Goal: Browse casually

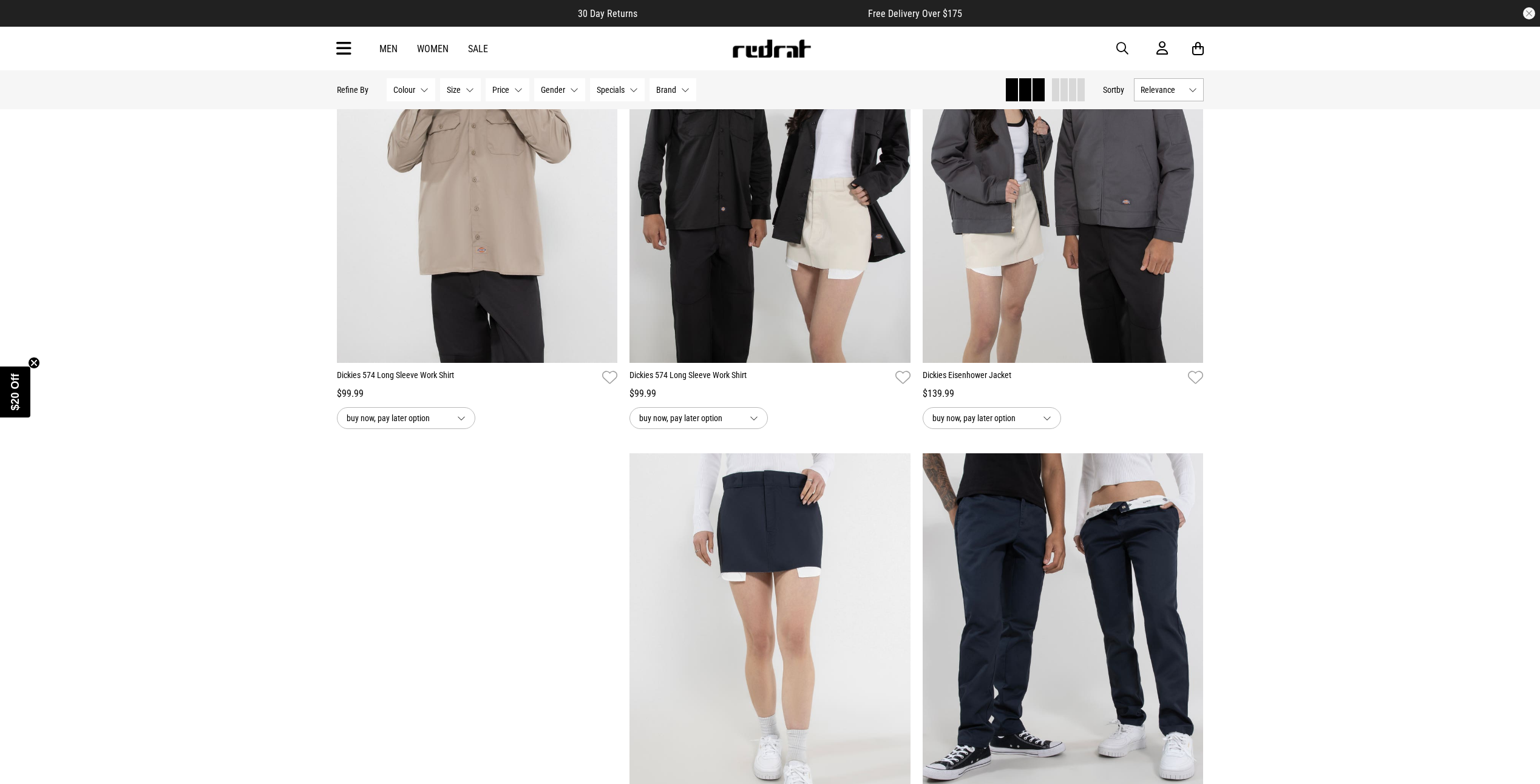
scroll to position [971, 0]
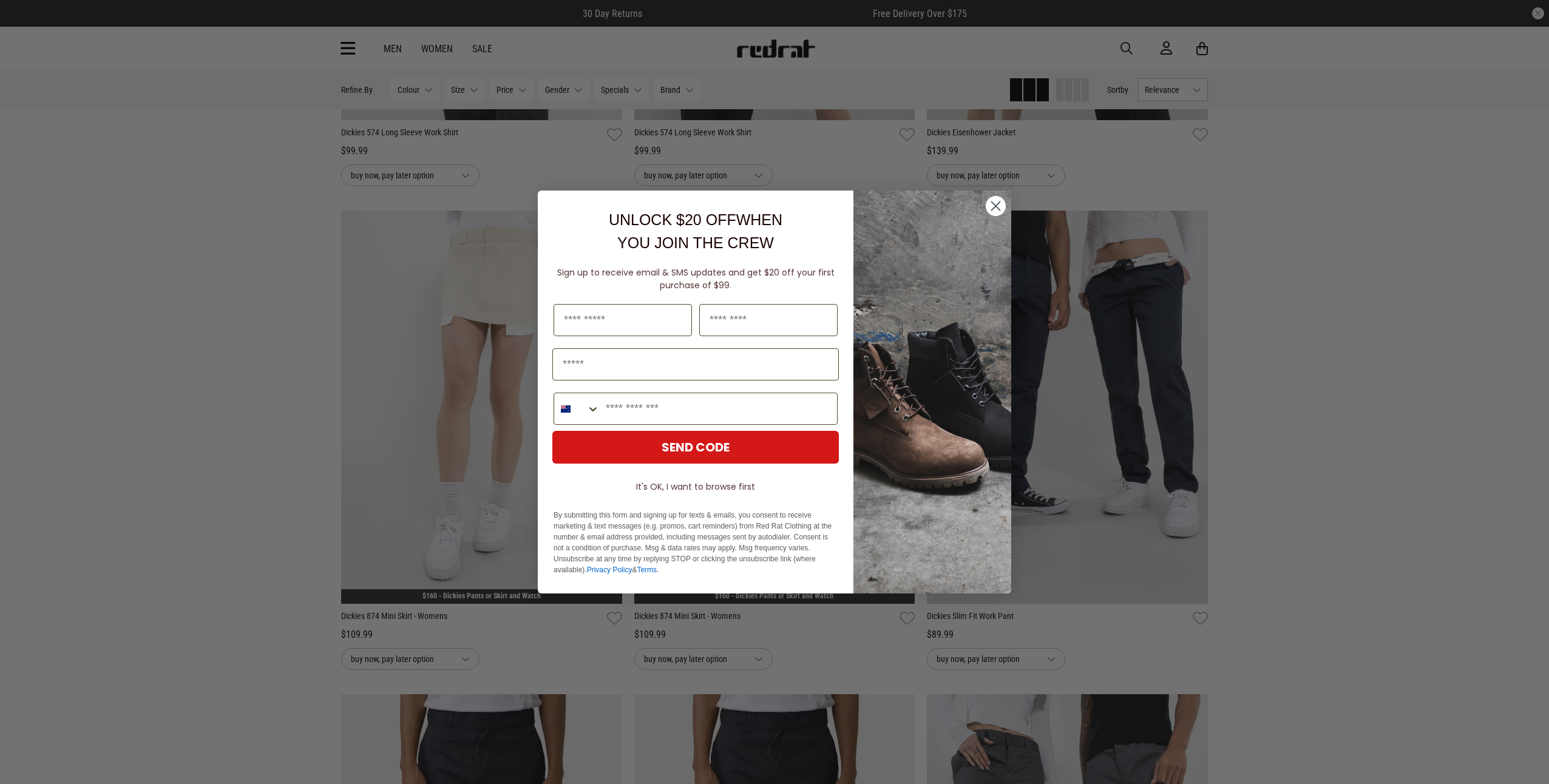
click at [992, 206] on circle "Close dialog" at bounding box center [995, 206] width 20 height 20
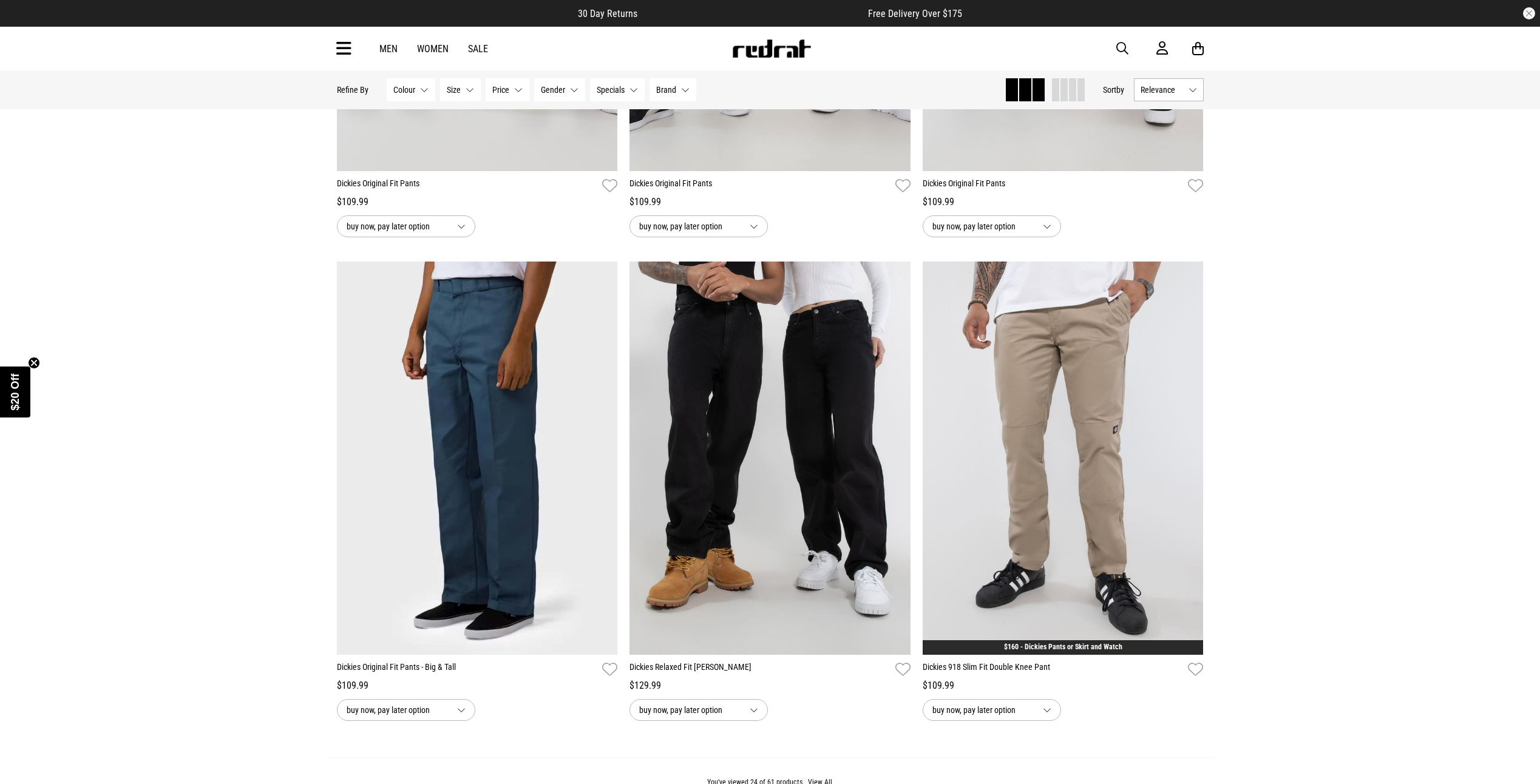
scroll to position [3580, 0]
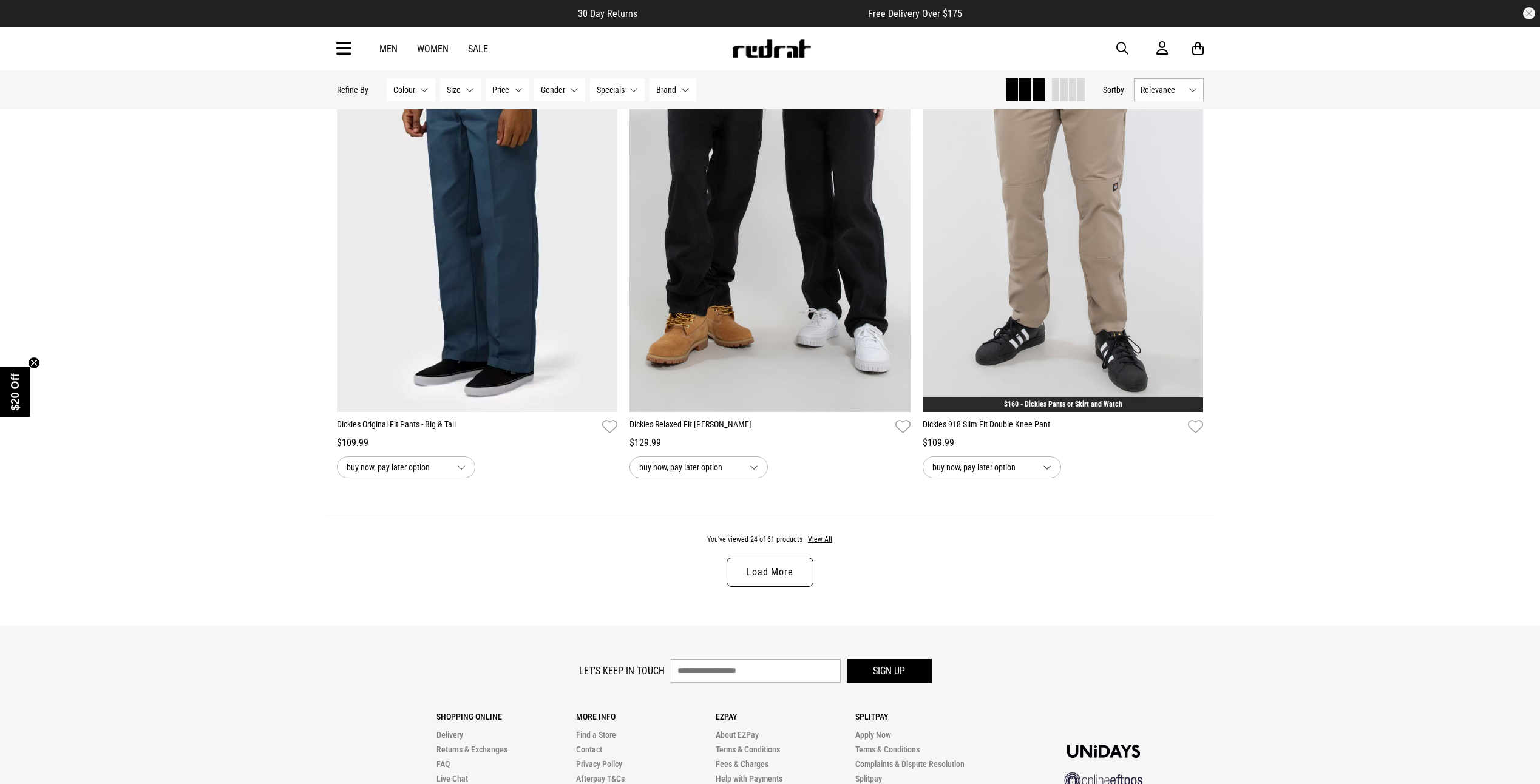
click at [783, 581] on link "Load More" at bounding box center [770, 572] width 86 height 29
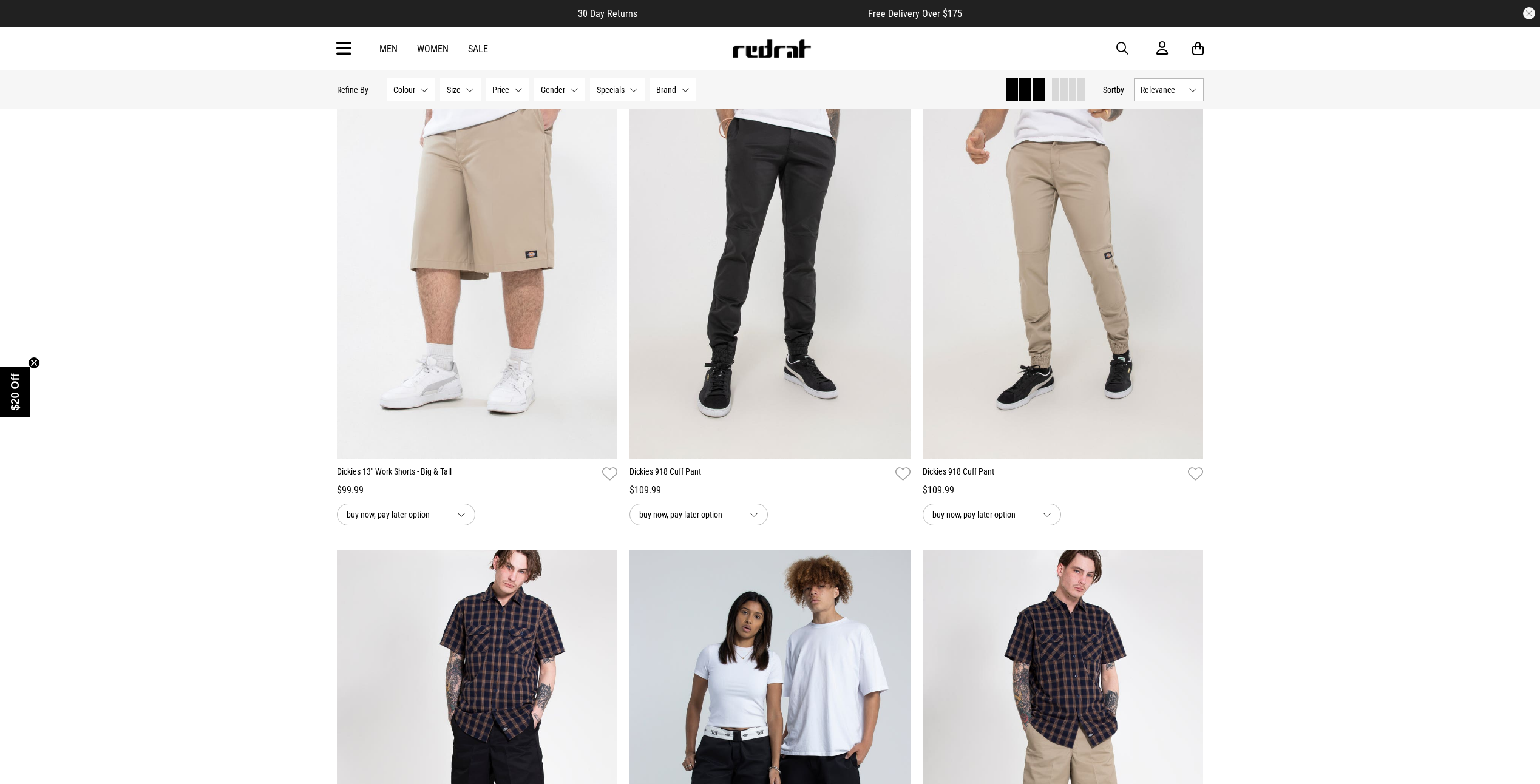
scroll to position [7282, 0]
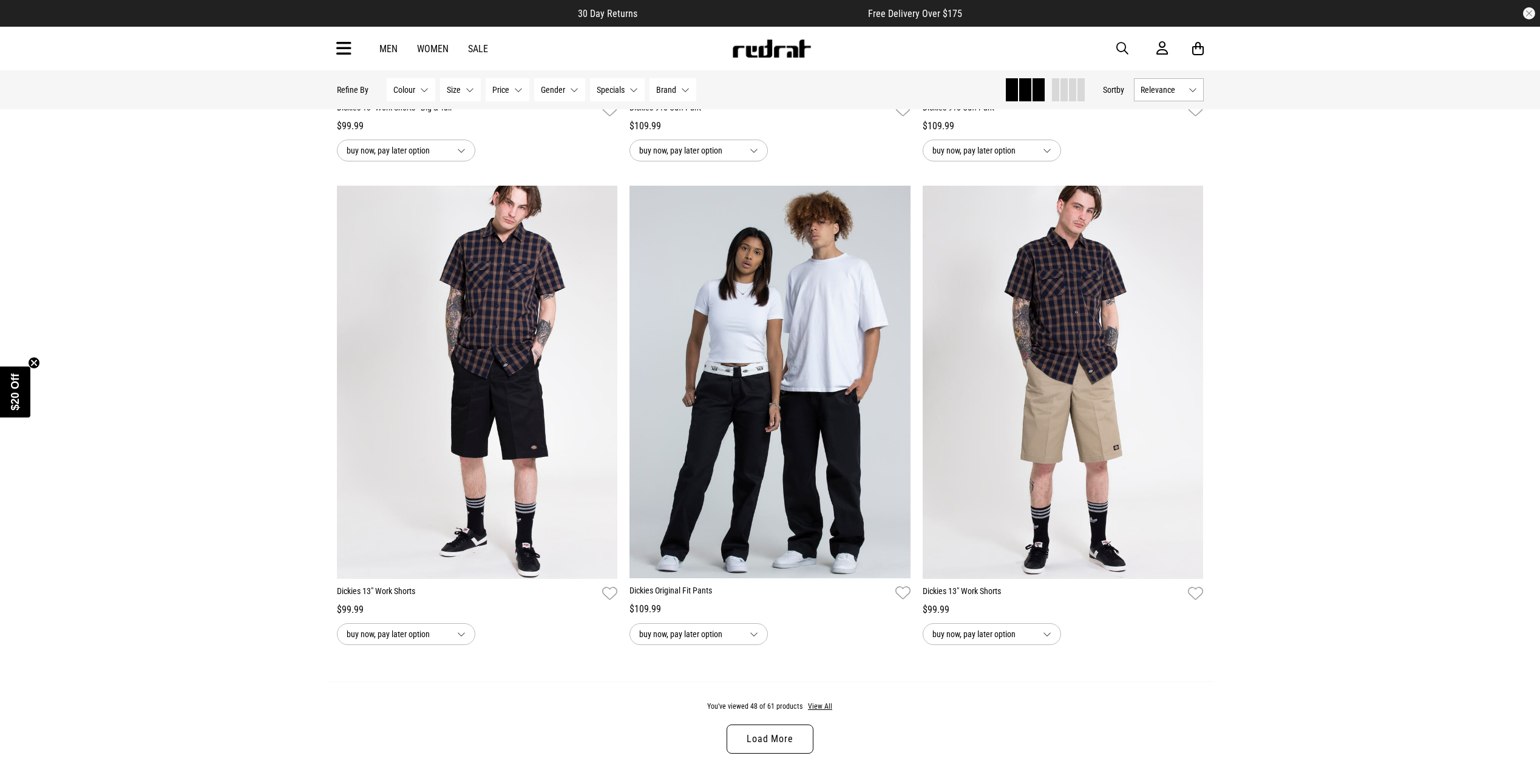
click at [797, 741] on link "Load More" at bounding box center [770, 739] width 86 height 29
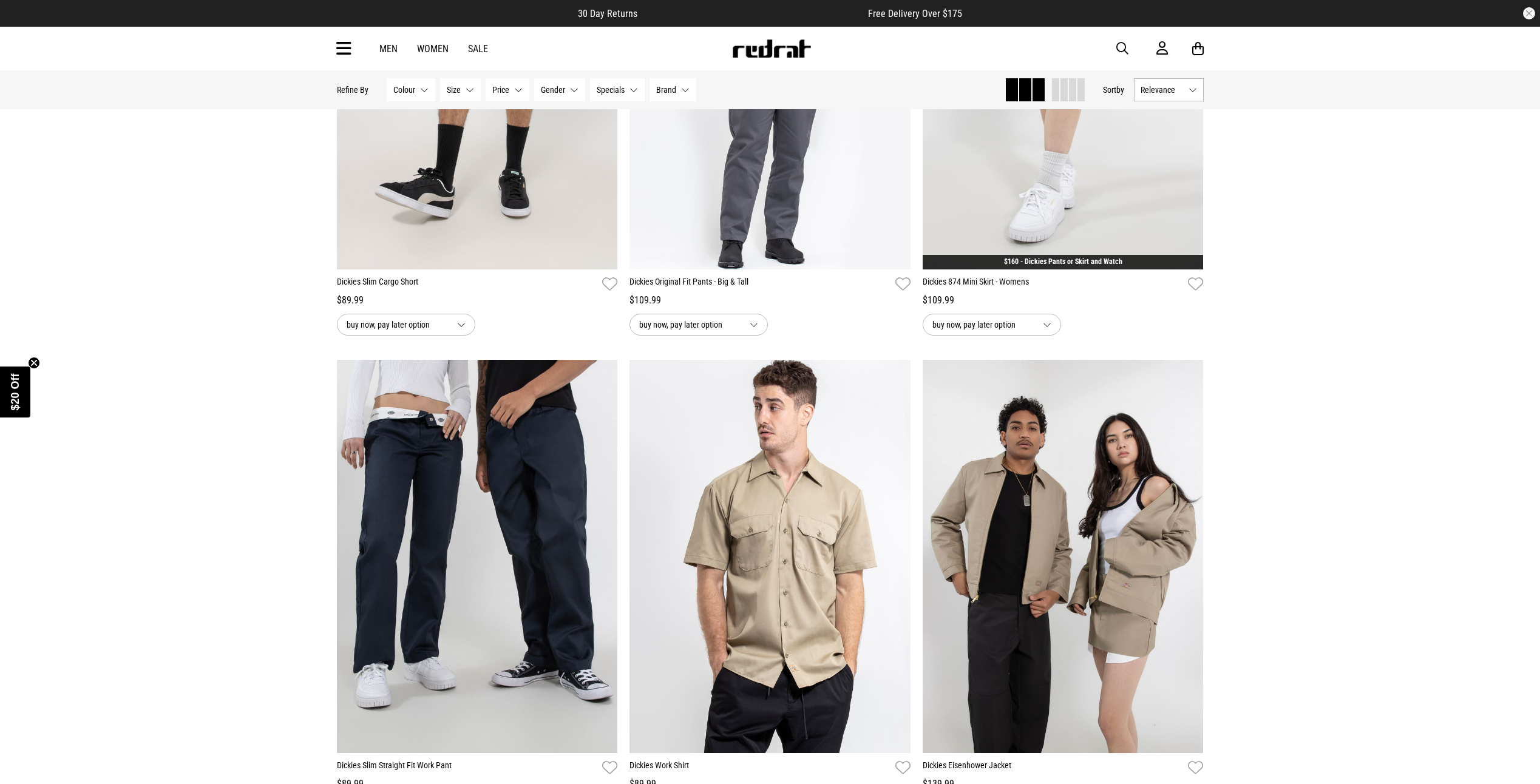
scroll to position [8617, 0]
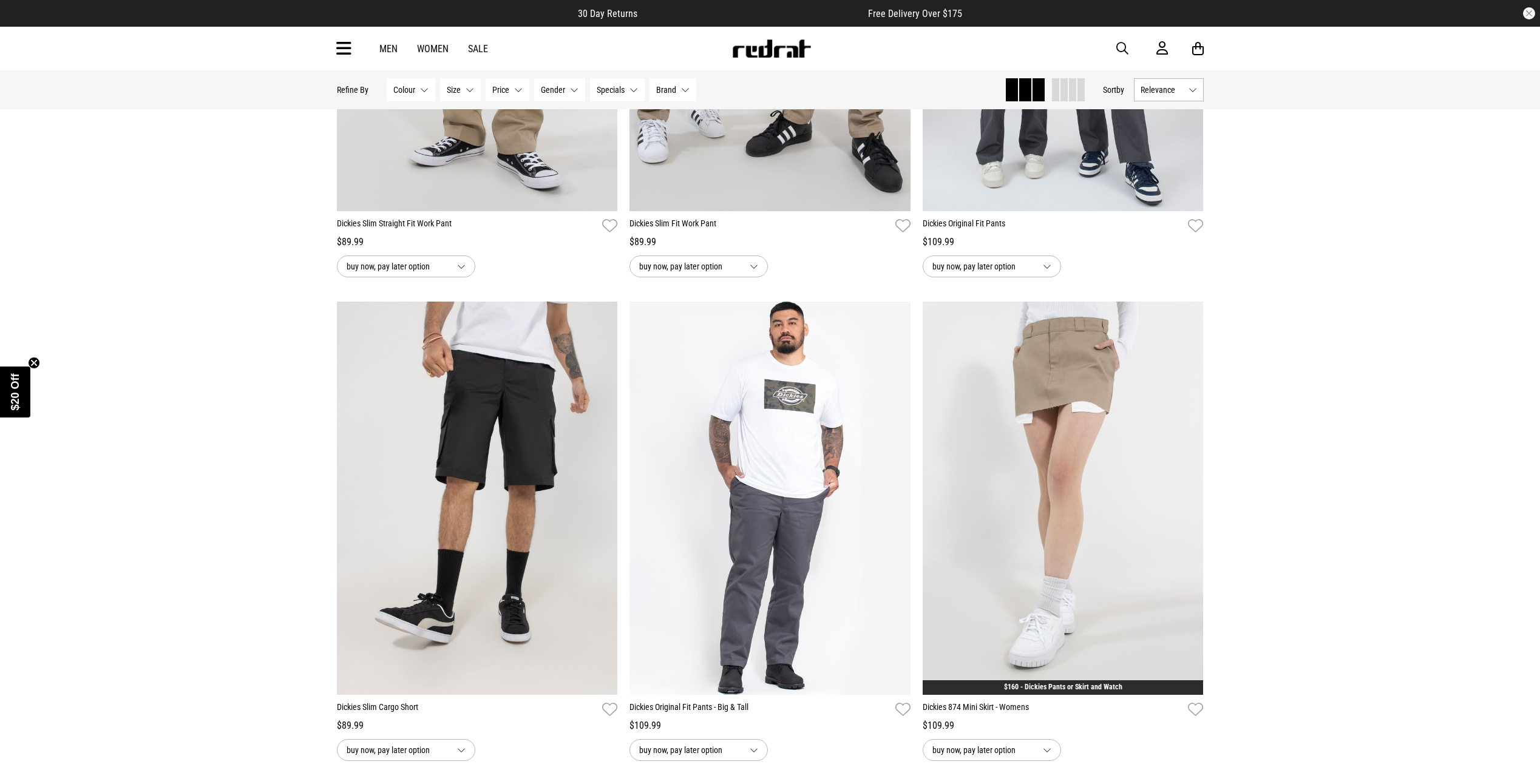
click at [808, 45] on img at bounding box center [771, 48] width 80 height 18
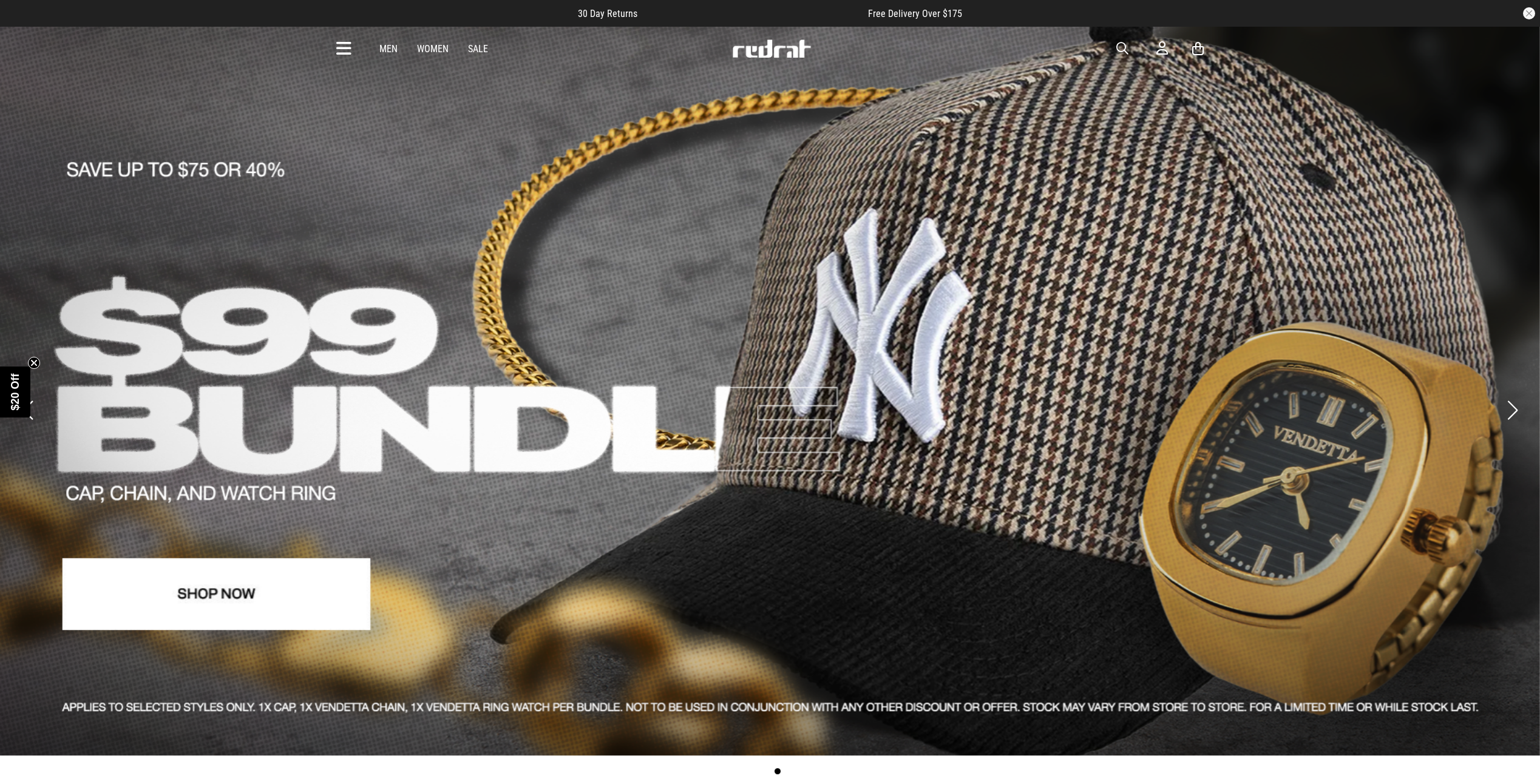
click at [1516, 397] on button "Next slide" at bounding box center [1512, 410] width 16 height 27
